Goal: Complete application form: Complete application form

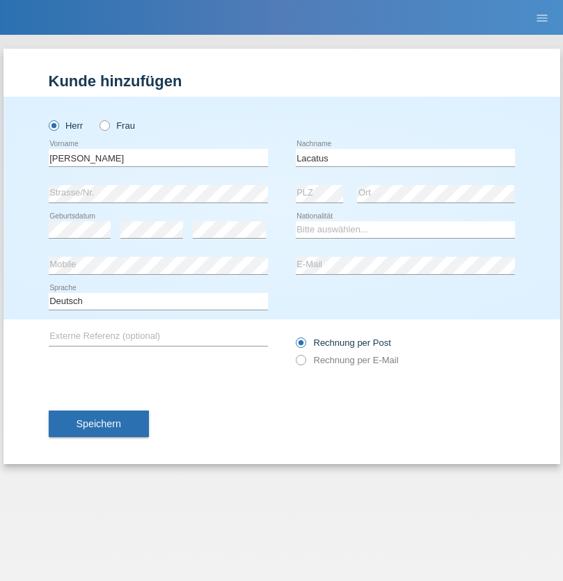
type input "Lacatus"
select select "RO"
select select "C"
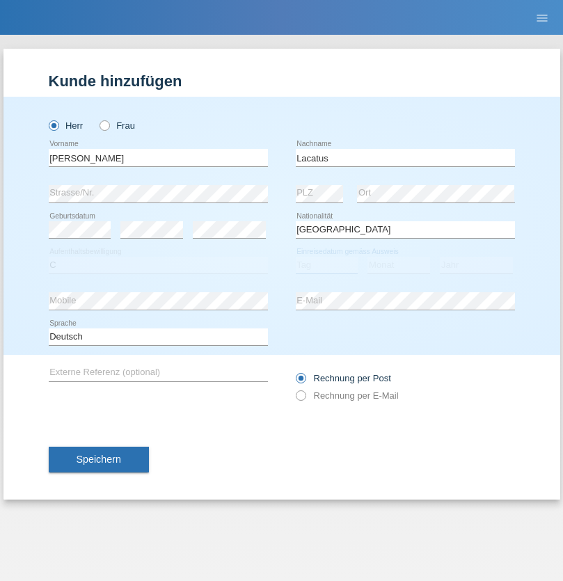
select select "11"
select select "04"
select select "2021"
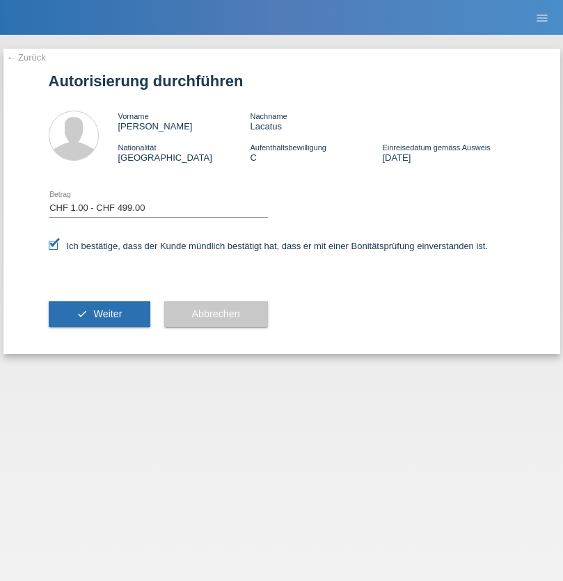
select select "1"
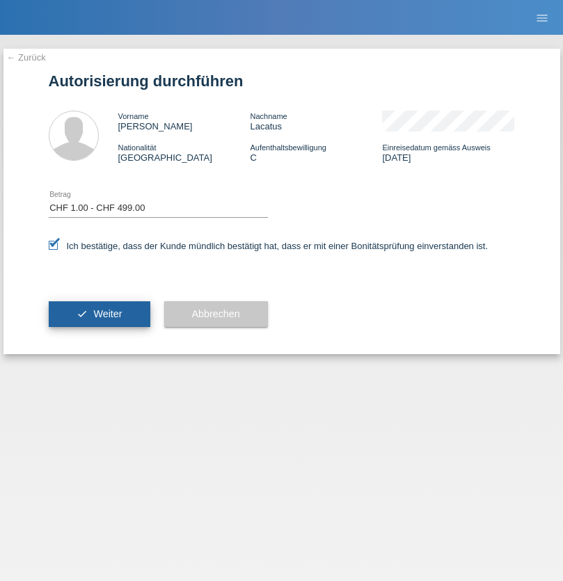
click at [99, 314] on span "Weiter" at bounding box center [107, 313] width 29 height 11
